Goal: Task Accomplishment & Management: Manage account settings

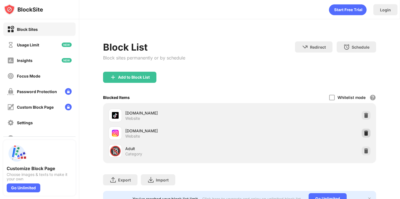
click at [369, 134] on div at bounding box center [366, 133] width 9 height 9
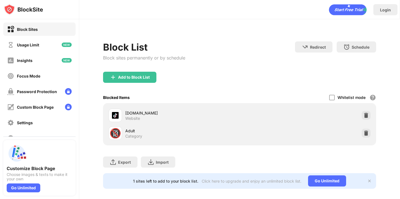
click at [117, 83] on div "Add to Block List" at bounding box center [239, 82] width 273 height 20
click at [116, 76] on img at bounding box center [113, 77] width 7 height 7
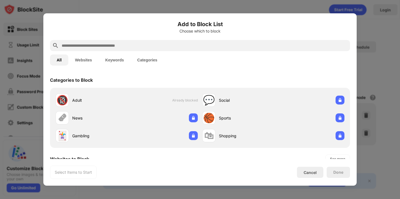
click at [202, 44] on input "text" at bounding box center [204, 45] width 287 height 7
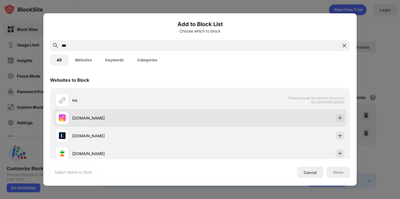
type input "***"
click at [338, 122] on div at bounding box center [339, 117] width 9 height 9
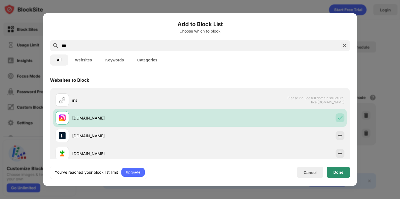
click at [332, 171] on div "Done" at bounding box center [338, 172] width 23 height 11
